Goal: Task Accomplishment & Management: Understand process/instructions

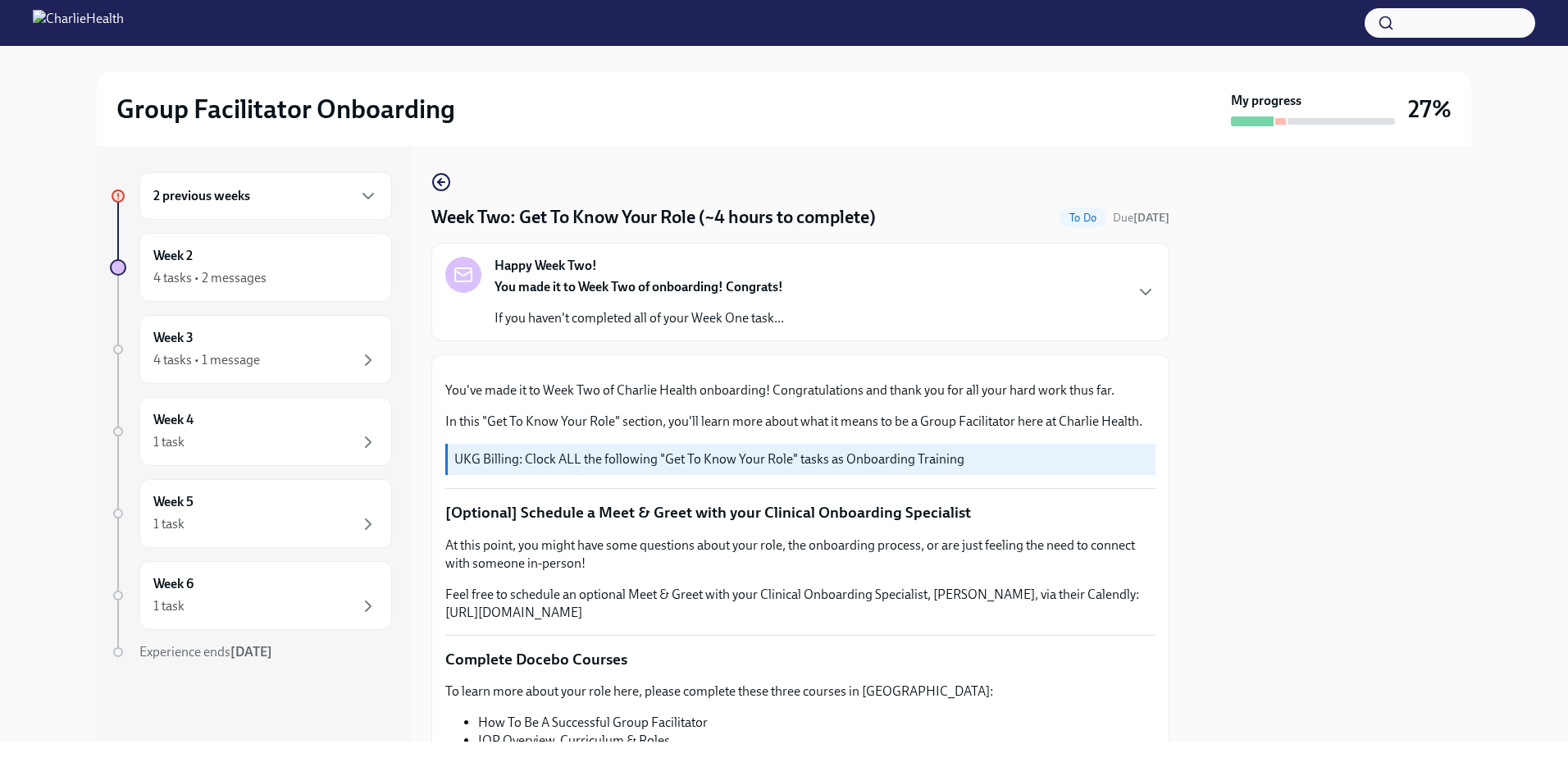
scroll to position [820, 0]
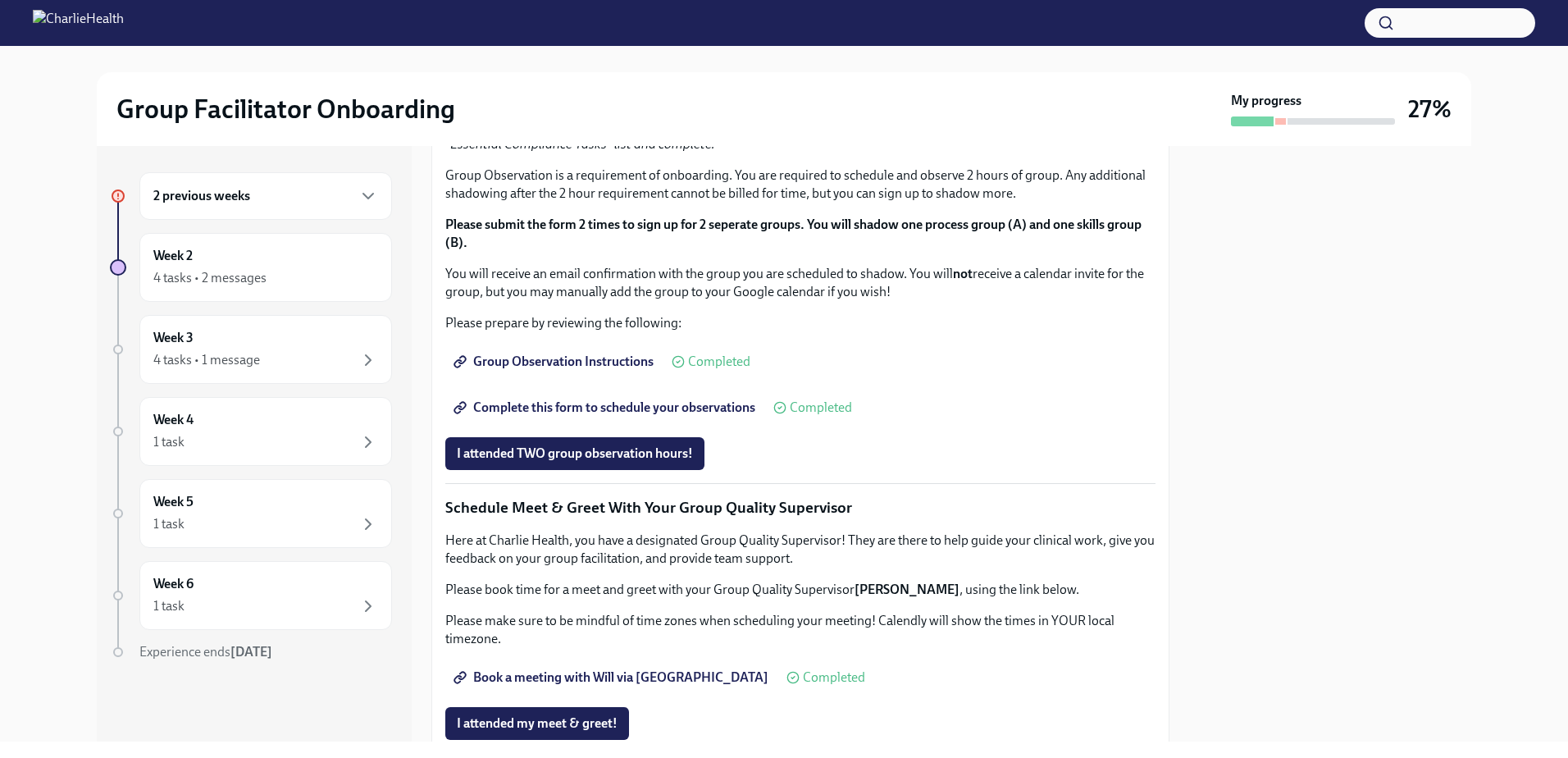
click at [529, 48] on span "I completed these three Docebo courses!" at bounding box center [571, 39] width 231 height 17
click at [254, 281] on div "4 tasks • 2 messages" at bounding box center [210, 278] width 113 height 18
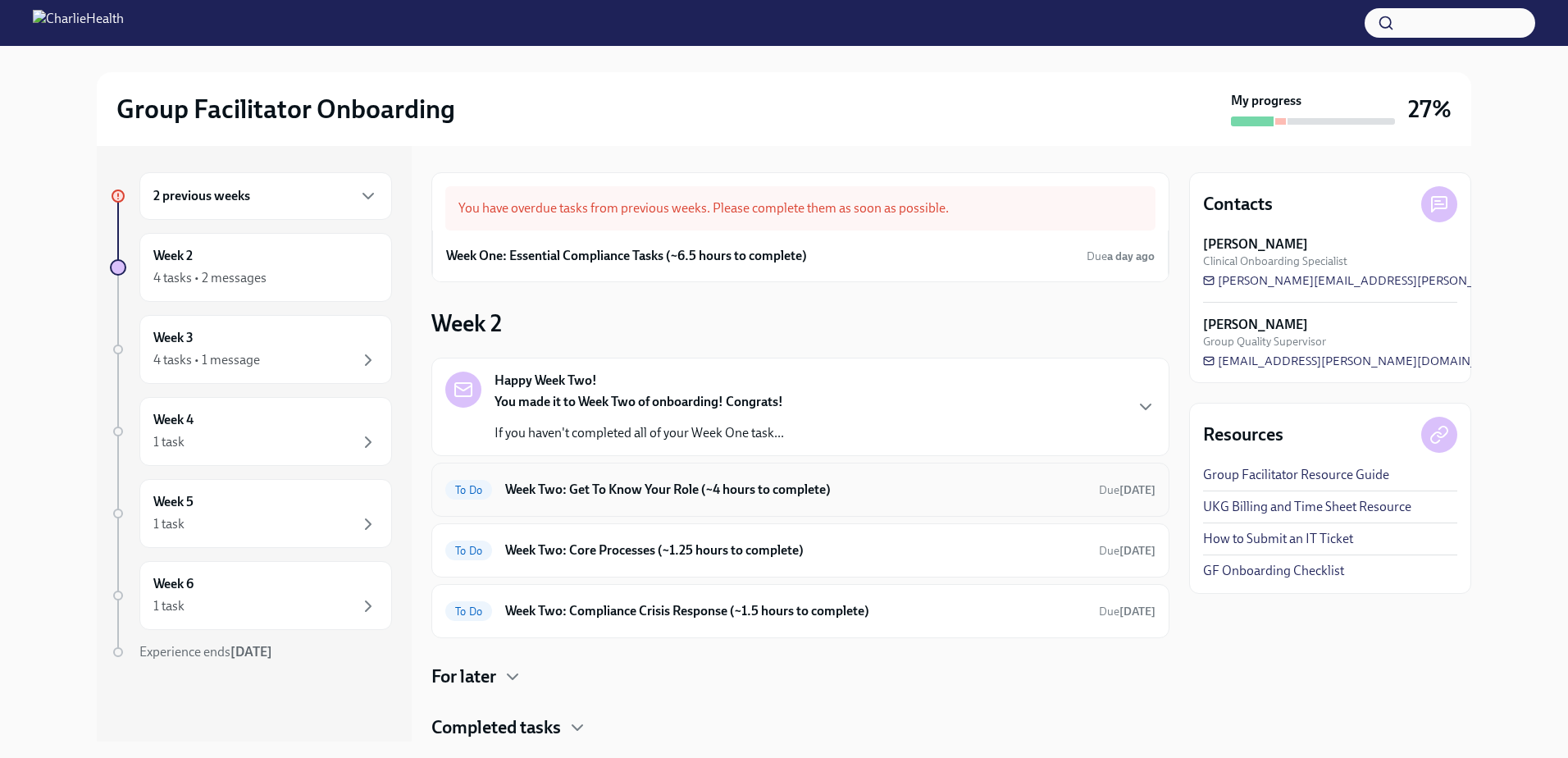
click at [673, 498] on div "To Do Week Two: Get To Know Your Role (~4 hours to complete) Due [DATE]" at bounding box center [800, 490] width 710 height 26
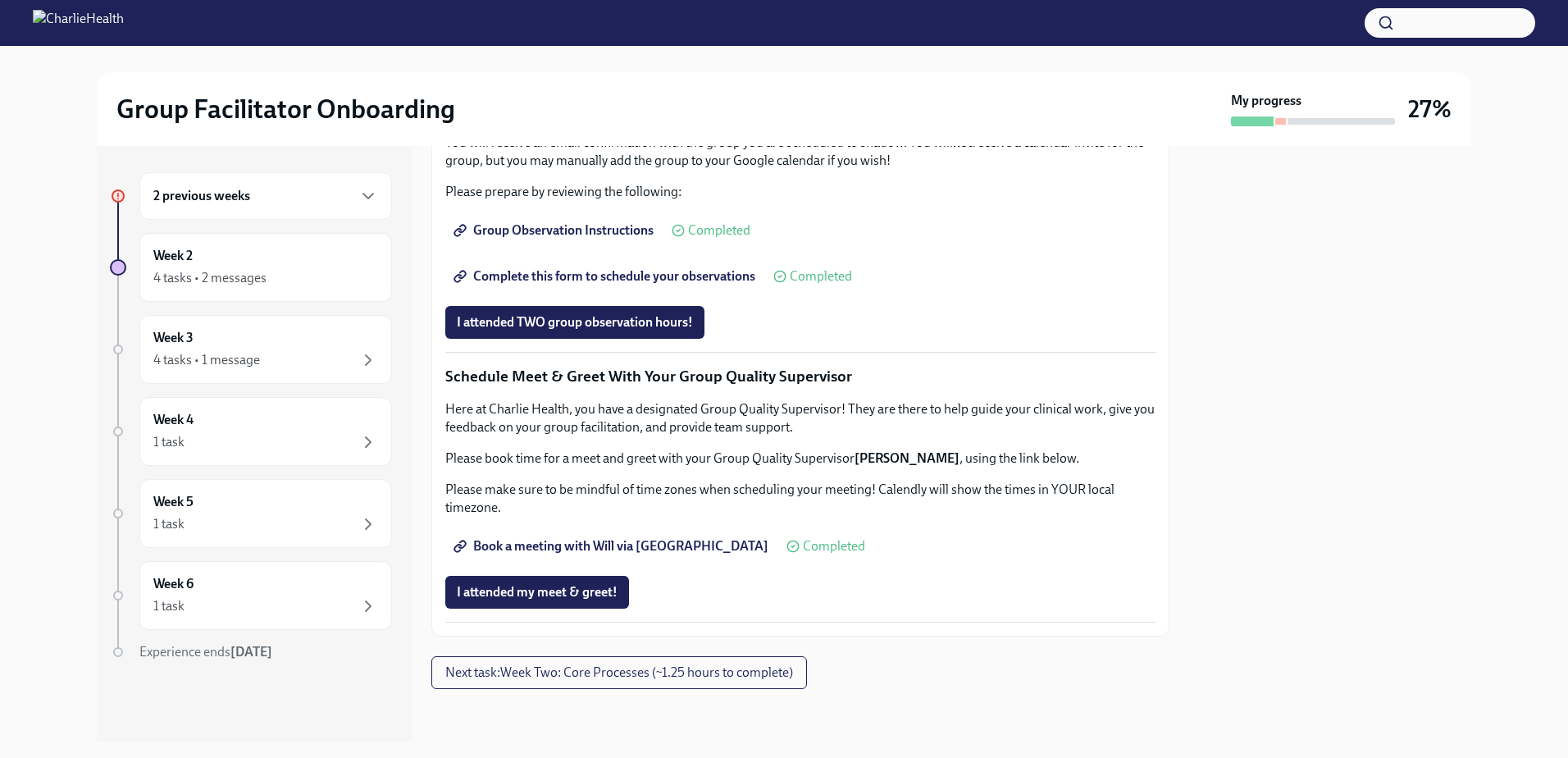
scroll to position [1228, 0]
click at [212, 262] on div "Week 2 4 tasks • 2 messages" at bounding box center [266, 267] width 225 height 41
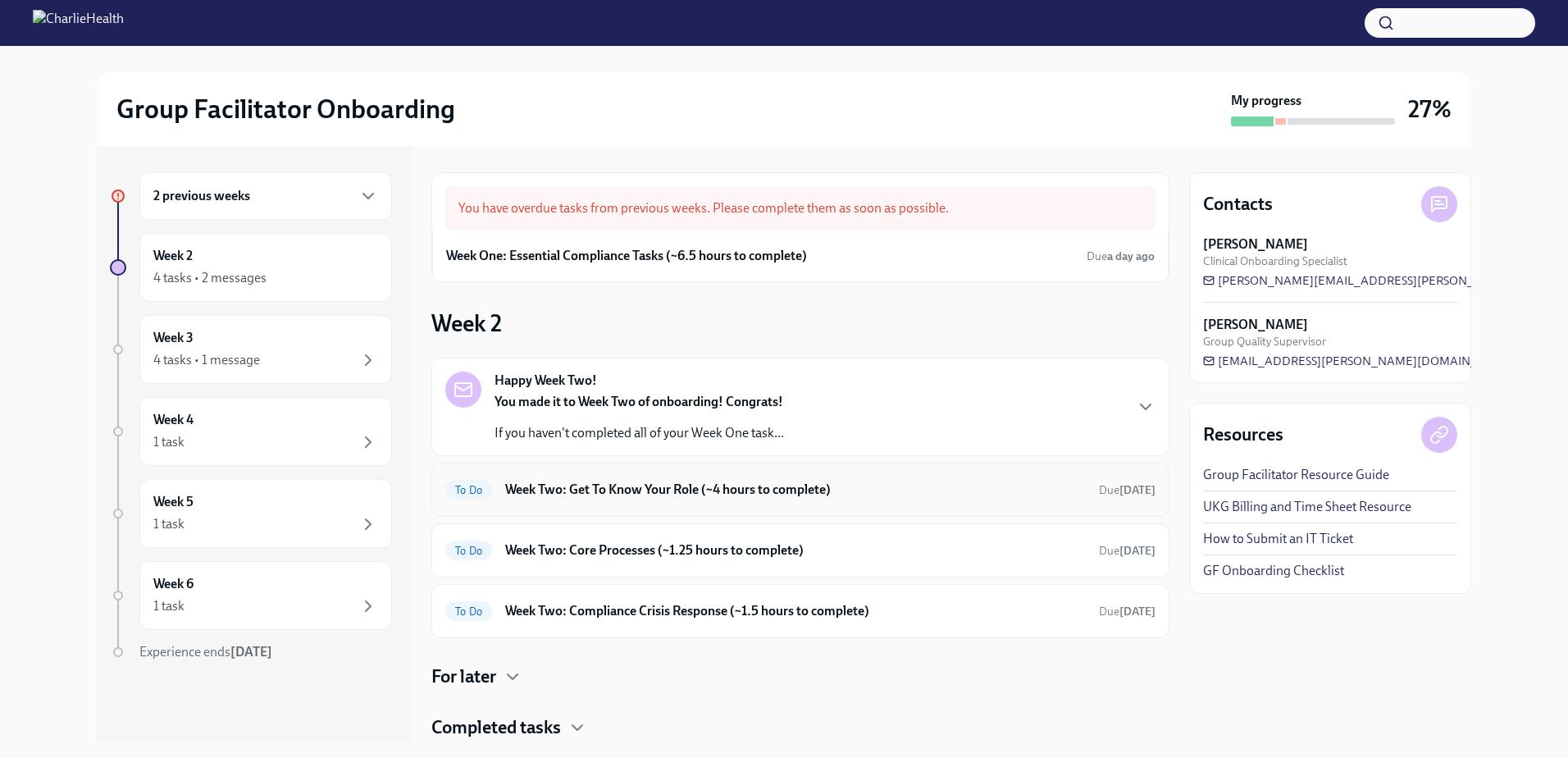
click at [654, 505] on div "To Do Week Two: Get To Know Your Role (~4 hours to complete) Due [DATE]" at bounding box center [800, 490] width 738 height 54
click at [646, 495] on h6 "Week Two: Get To Know Your Role (~4 hours to complete)" at bounding box center [795, 490] width 581 height 18
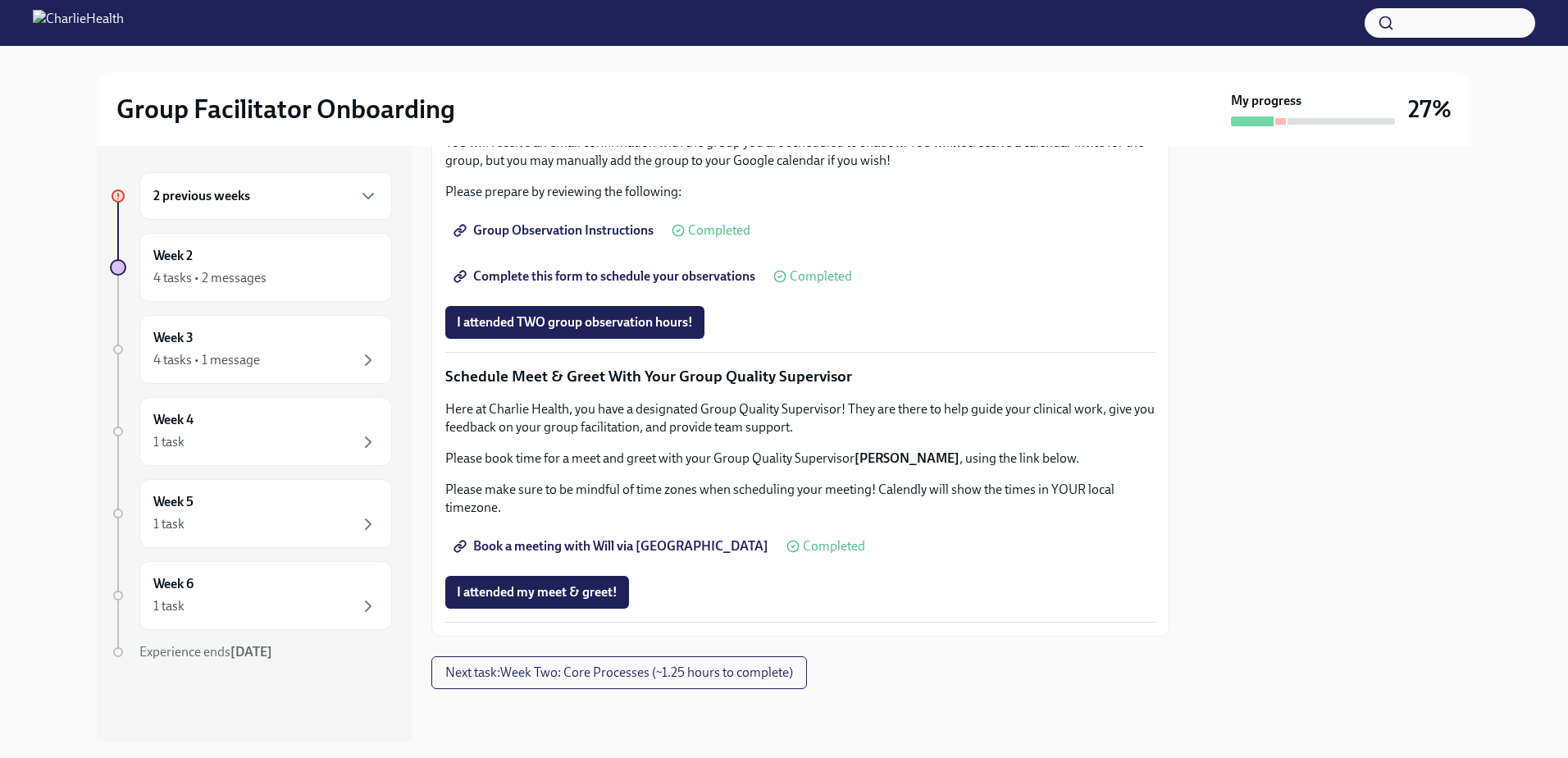
scroll to position [1475, 0]
click at [187, 276] on div "4 tasks • 2 messages" at bounding box center [210, 278] width 113 height 18
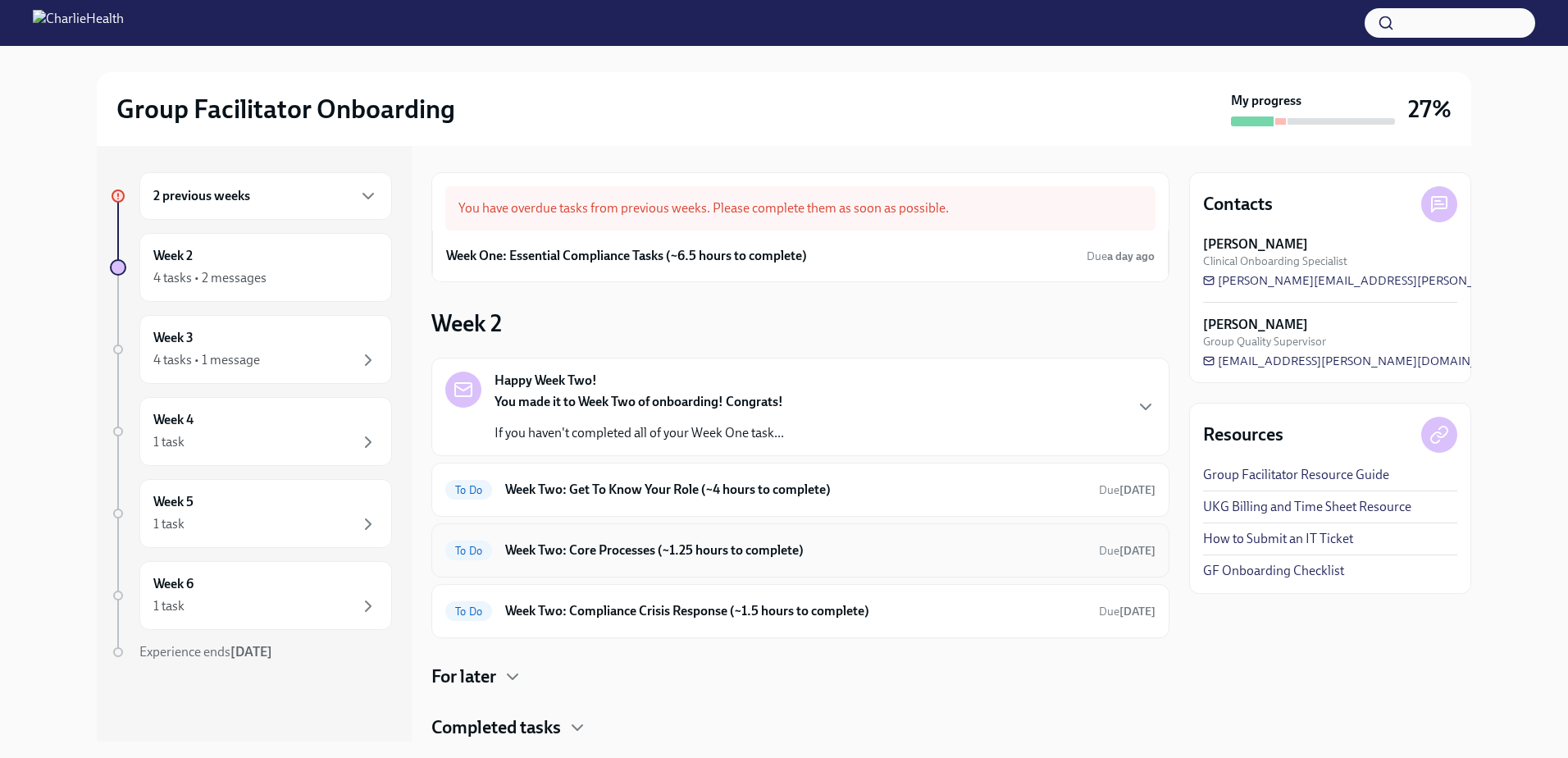
click at [598, 561] on div "To Do Week Two: Core Processes (~1.25 hours to complete) Due [DATE]" at bounding box center [800, 551] width 710 height 26
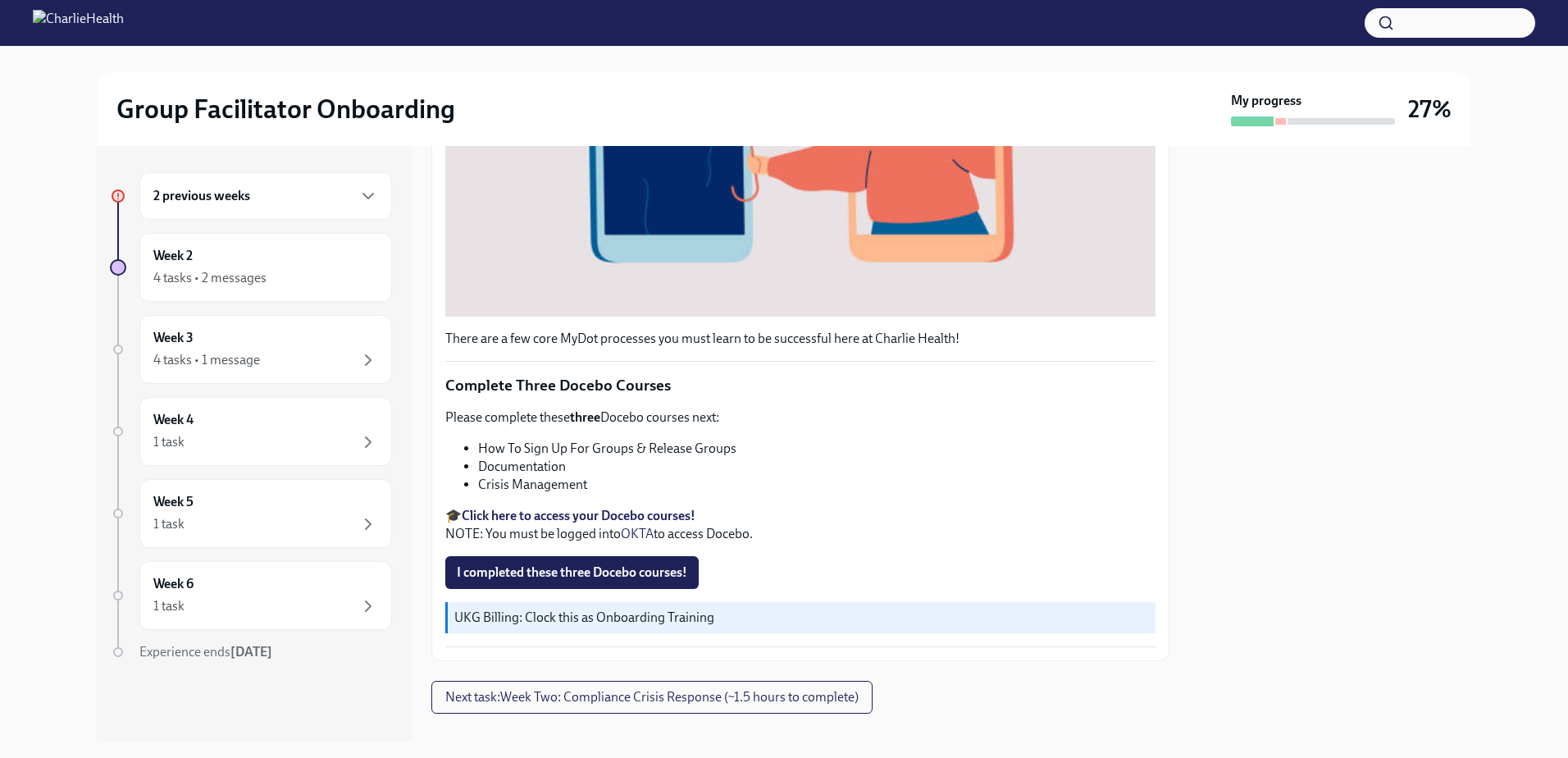
scroll to position [542, 0]
